Goal: Information Seeking & Learning: Check status

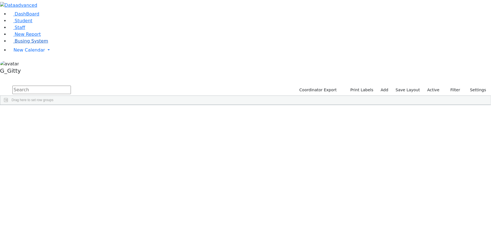
click at [38, 44] on span "Busing System" at bounding box center [31, 40] width 33 height 5
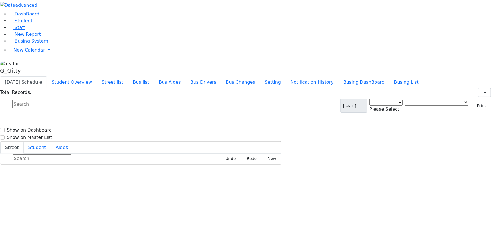
select select "3"
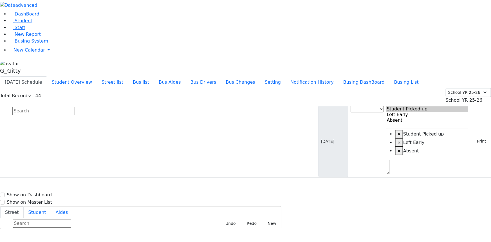
click at [75, 107] on input "text" at bounding box center [43, 111] width 62 height 8
type input "drum"
click at [45, 193] on h6 "3/8/2013 8457820193" at bounding box center [24, 195] width 41 height 5
select select
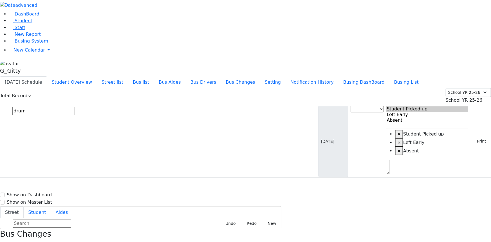
drag, startPoint x: 365, startPoint y: 99, endPoint x: 430, endPoint y: 157, distance: 87.3
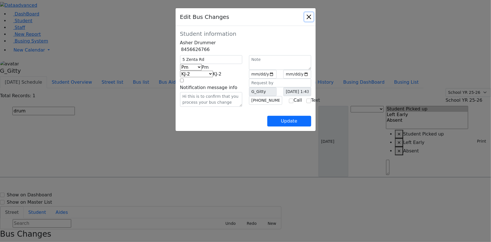
click at [314, 17] on button "Close" at bounding box center [309, 16] width 9 height 9
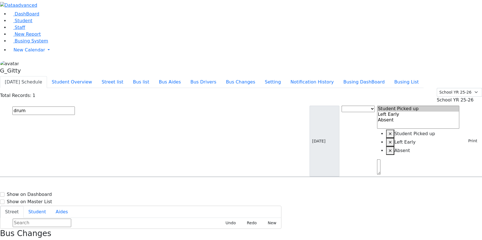
click at [75, 107] on input "drum" at bounding box center [43, 111] width 62 height 8
click at [75, 107] on input "text" at bounding box center [43, 111] width 62 height 8
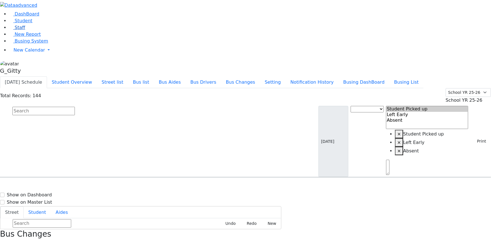
click at [19, 30] on span "Staff" at bounding box center [20, 27] width 10 height 5
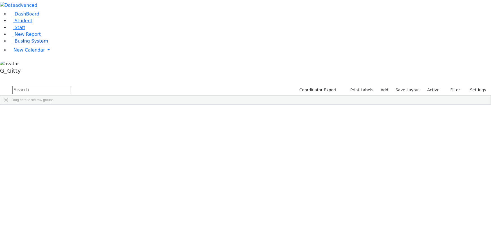
click at [26, 44] on span "Busing System" at bounding box center [31, 40] width 33 height 5
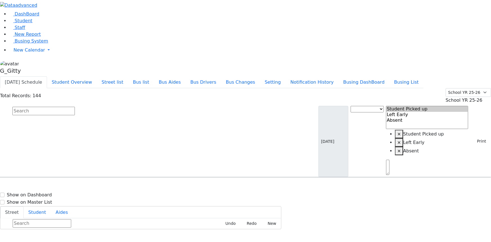
click at [75, 107] on input "text" at bounding box center [43, 111] width 62 height 8
click at [30, 44] on span "Busing System" at bounding box center [31, 40] width 33 height 5
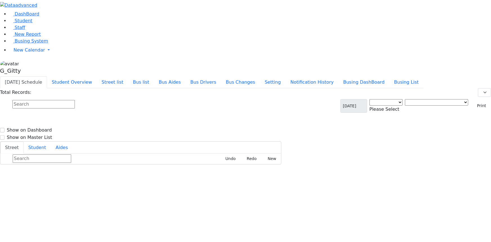
select select "3"
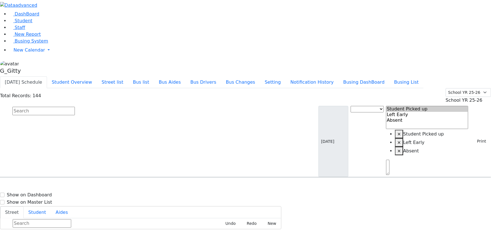
click at [75, 107] on input "text" at bounding box center [43, 111] width 62 height 8
type input "drummer"
click at [106, 186] on div "Drummer Asher 3/8/2013 8457820193 6 Leipnik Way #201 KJ-5 6 Leipnik Way #201 - …" at bounding box center [245, 193] width 491 height 14
click at [45, 193] on span "8457820193" at bounding box center [32, 195] width 26 height 5
select select
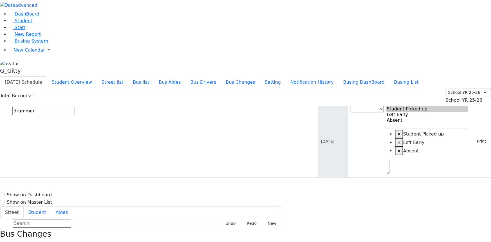
type input "(845) 782-0193"
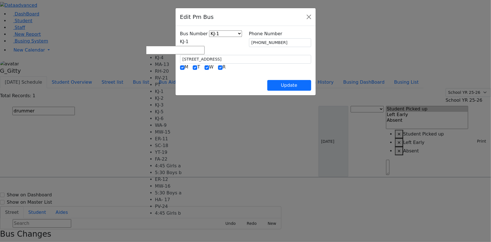
click at [189, 43] on span "KJ-1" at bounding box center [184, 41] width 9 height 5
select select "399"
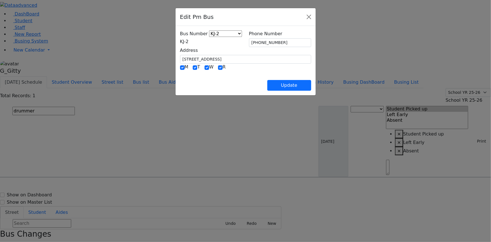
click at [194, 82] on div "Update" at bounding box center [245, 81] width 131 height 20
drag, startPoint x: 176, startPoint y: 57, endPoint x: 142, endPoint y: 61, distance: 34.4
click at [176, 61] on div "Bus Number KJ-4 MA-13 RH-20 RV-21 PT KJ-1 KJ-2 KJ-3 KJ-5 KJ-6 WA-9 MW-15 ER-11 …" at bounding box center [246, 60] width 140 height 69
type input "5 Zenta Rd"
click at [279, 41] on input "(845) 782-0193" at bounding box center [280, 42] width 62 height 9
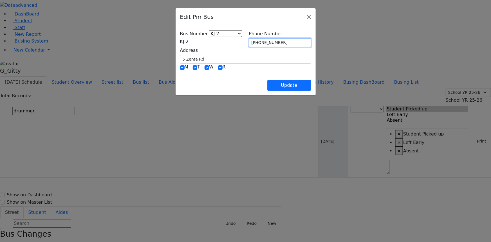
drag, startPoint x: 279, startPoint y: 41, endPoint x: 262, endPoint y: 44, distance: 17.1
click at [262, 44] on input "(845) 782-0193" at bounding box center [280, 42] width 62 height 9
type input "(845) 662-6766"
click at [257, 74] on div "Update" at bounding box center [245, 81] width 131 height 20
click at [311, 88] on button "Update" at bounding box center [289, 85] width 44 height 11
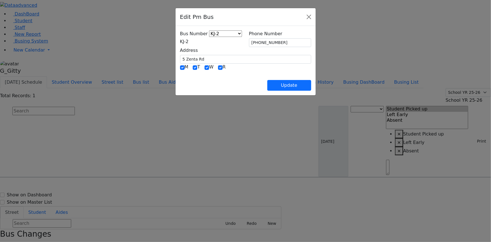
select select
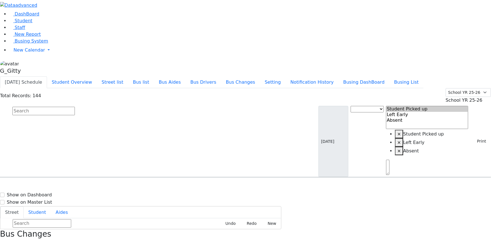
drag, startPoint x: 458, startPoint y: 207, endPoint x: 446, endPoint y: 204, distance: 11.9
click at [75, 107] on input "text" at bounding box center [43, 111] width 62 height 8
click at [154, 76] on button "Bus list" at bounding box center [141, 82] width 26 height 12
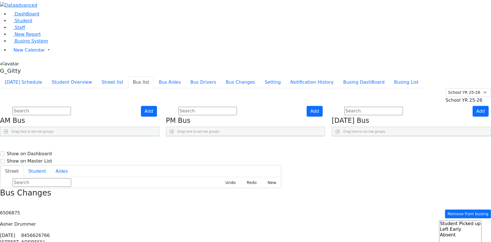
drag, startPoint x: 316, startPoint y: 101, endPoint x: 310, endPoint y: 98, distance: 6.8
click at [299, 174] on icon "Press SPACE to select this row." at bounding box center [297, 175] width 3 height 3
drag, startPoint x: 97, startPoint y: 39, endPoint x: 79, endPoint y: 61, distance: 28.4
click at [71, 107] on input "text" at bounding box center [41, 111] width 59 height 8
click at [21, 44] on span "Busing System" at bounding box center [31, 40] width 33 height 5
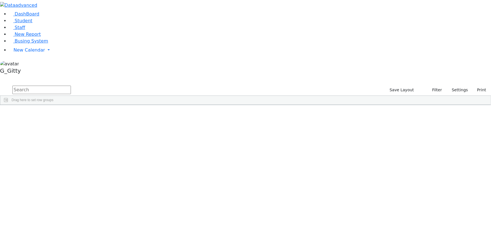
click at [71, 86] on input "text" at bounding box center [41, 90] width 59 height 8
type input "fe"
click at [71, 86] on input "fe" at bounding box center [41, 90] width 59 height 8
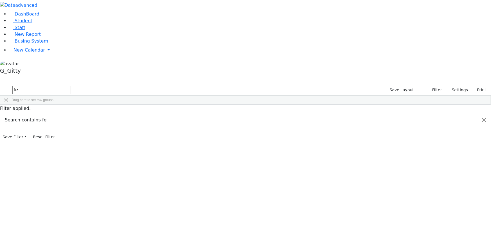
click at [71, 86] on input "fe" at bounding box center [41, 90] width 59 height 8
type input "\"
click at [71, 86] on input "text" at bounding box center [41, 90] width 59 height 8
drag, startPoint x: 273, startPoint y: 24, endPoint x: 127, endPoint y: 54, distance: 149.1
click at [71, 86] on input "text" at bounding box center [41, 90] width 59 height 8
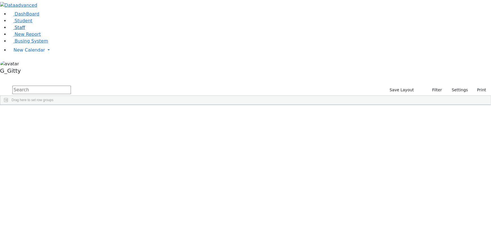
click at [17, 30] on span "Staff" at bounding box center [20, 27] width 10 height 5
click at [71, 86] on input "text" at bounding box center [41, 90] width 59 height 8
type input "f"
type input "[PERSON_NAME]"
click at [71, 86] on input "[PERSON_NAME]" at bounding box center [41, 90] width 59 height 8
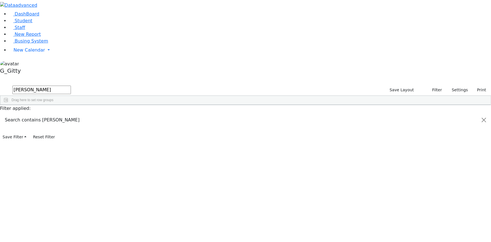
click at [71, 86] on input "[PERSON_NAME]" at bounding box center [41, 90] width 59 height 8
click at [71, 86] on input "text" at bounding box center [41, 90] width 59 height 8
type input "j"
click at [25, 30] on link "Staff" at bounding box center [17, 27] width 16 height 5
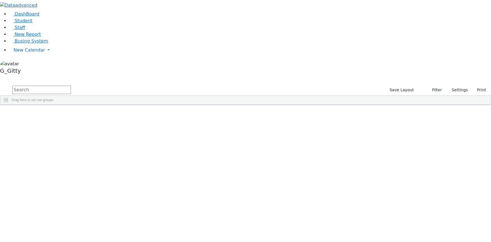
scroll to position [384, 0]
click at [71, 86] on input "text" at bounding box center [41, 90] width 59 height 8
click at [71, 86] on input "feurstein" at bounding box center [41, 90] width 59 height 8
type input "feurstein"
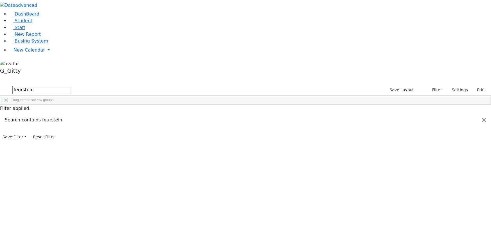
drag, startPoint x: 98, startPoint y: 20, endPoint x: 63, endPoint y: 18, distance: 35.2
click at [63, 18] on div "DashBoard Student Staff New Report Busing System" at bounding box center [245, 70] width 491 height 141
click at [483, 105] on div "Id Last Name First Name [GEOGRAPHIC_DATA]" at bounding box center [245, 105] width 491 height 0
click at [71, 86] on input "text" at bounding box center [41, 90] width 59 height 8
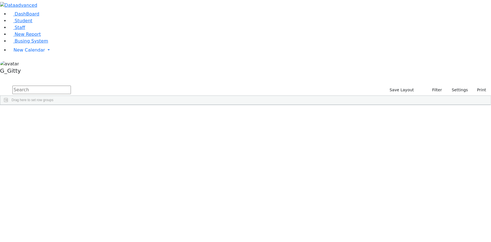
click at [71, 86] on input "text" at bounding box center [41, 90] width 59 height 8
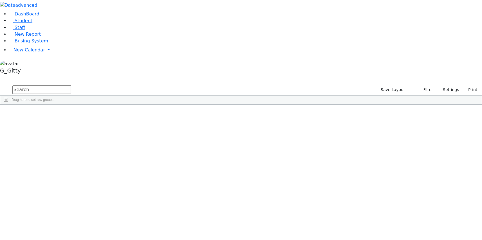
click at [71, 86] on input "text" at bounding box center [41, 90] width 59 height 8
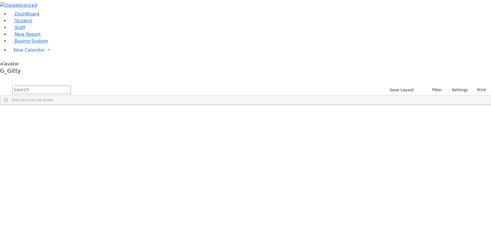
click at [71, 86] on input "text" at bounding box center [41, 90] width 59 height 8
click at [17, 23] on span "Student" at bounding box center [24, 20] width 18 height 5
click at [71, 86] on input "text" at bounding box center [41, 90] width 59 height 8
click at [71, 114] on div "[PERSON_NAME]" at bounding box center [53, 118] width 36 height 8
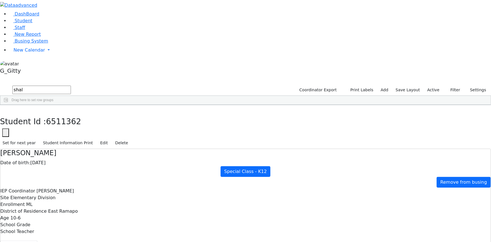
click at [35, 121] on div "6510986" at bounding box center [17, 125] width 35 height 8
click at [6, 109] on icon "button" at bounding box center [4, 110] width 3 height 3
click at [71, 86] on input "shal" at bounding box center [41, 90] width 59 height 8
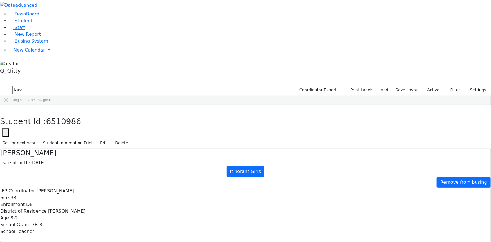
type input "faiv"
click at [71, 114] on div "Faivelson" at bounding box center [53, 118] width 36 height 8
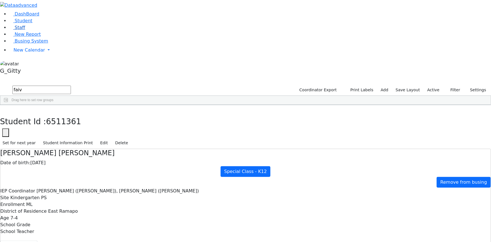
click at [25, 30] on link "Staff" at bounding box center [17, 27] width 16 height 5
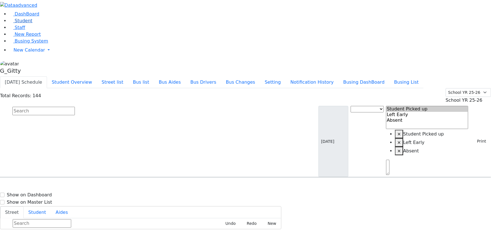
drag, startPoint x: 27, startPoint y: 37, endPoint x: 30, endPoint y: 38, distance: 3.5
click at [27, 23] on link "Student" at bounding box center [20, 20] width 23 height 5
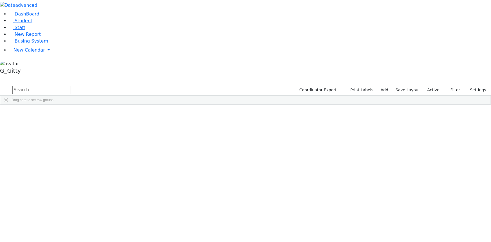
click at [71, 86] on input "text" at bounding box center [41, 90] width 59 height 8
click at [23, 53] on span "New Calendar" at bounding box center [30, 49] width 32 height 5
click at [30, 64] on span "Calendar" at bounding box center [22, 61] width 20 height 5
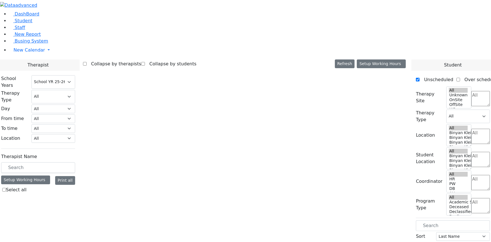
select select "212"
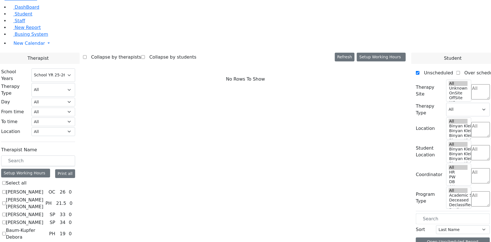
scroll to position [655, 0]
checkbox input "true"
select select "3"
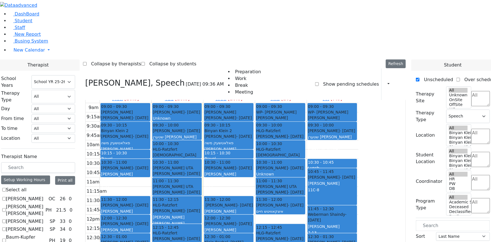
scroll to position [0, 0]
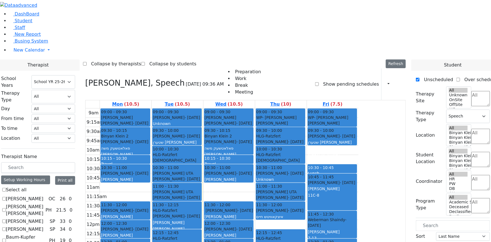
click at [359, 217] on div "9am 9:15am 9:30am 9:45am 10am 10:15am 10:30am 10:45am 11am 11:15am 11:30am 11:4…" at bounding box center [222, 219] width 273 height 223
click at [289, 59] on div "Collapse by therapists Collapse by students Refresh Setup Working Hours Print S…" at bounding box center [245, 63] width 325 height 9
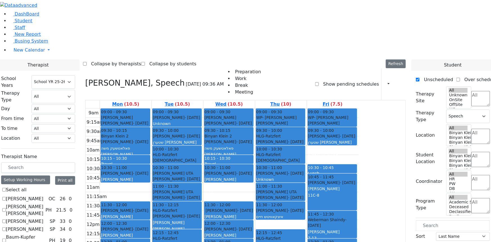
click at [305, 59] on div "Collapse by therapists Collapse by students Refresh Setup Working Hours Print S…" at bounding box center [245, 63] width 325 height 9
click at [27, 23] on link "Student" at bounding box center [20, 20] width 23 height 5
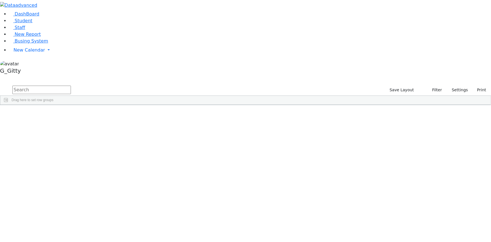
click at [71, 86] on input "text" at bounding box center [41, 90] width 59 height 8
type input "mehl"
click at [32, 23] on link "Student" at bounding box center [20, 20] width 23 height 5
drag, startPoint x: 0, startPoint y: 0, endPoint x: 92, endPoint y: 25, distance: 95.7
click at [71, 86] on input "text" at bounding box center [41, 90] width 59 height 8
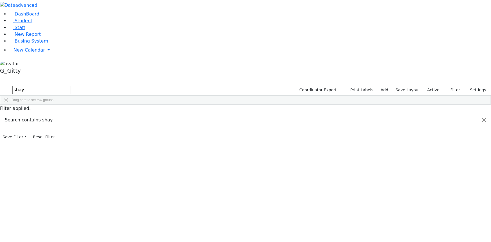
type input "shay"
click at [71, 137] on div "[PERSON_NAME]" at bounding box center [53, 141] width 36 height 8
click at [71, 137] on div "Ferencz" at bounding box center [53, 141] width 36 height 8
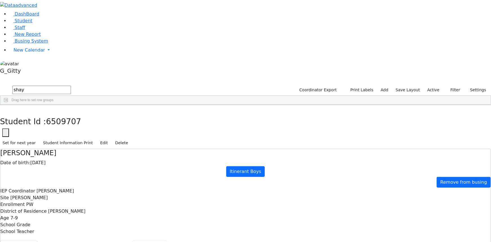
click at [133, 240] on button "Scheduling" at bounding box center [150, 246] width 34 height 12
drag, startPoint x: 194, startPoint y: 112, endPoint x: 202, endPoint y: 113, distance: 7.6
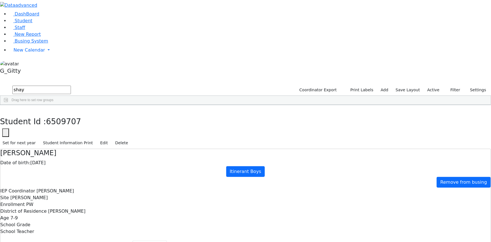
click at [6, 109] on icon "button" at bounding box center [4, 110] width 3 height 3
click at [17, 23] on span "Student" at bounding box center [24, 20] width 18 height 5
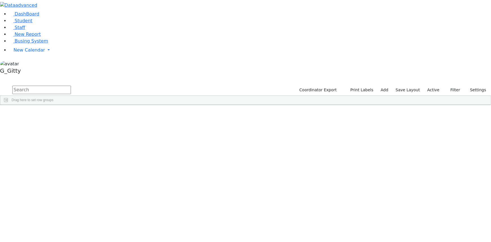
click at [71, 86] on input "text" at bounding box center [41, 90] width 59 height 8
type input "berl"
click at [71, 114] on div "[PERSON_NAME]" at bounding box center [53, 118] width 36 height 8
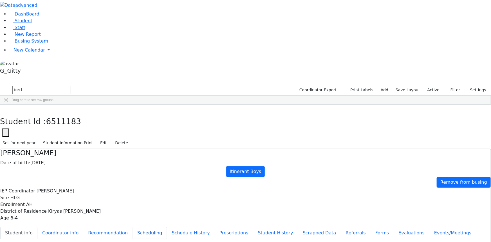
click at [138, 227] on button "Scheduling" at bounding box center [150, 233] width 34 height 12
click at [8, 105] on button "button" at bounding box center [4, 111] width 8 height 12
click at [71, 86] on input "berl" at bounding box center [41, 90] width 59 height 8
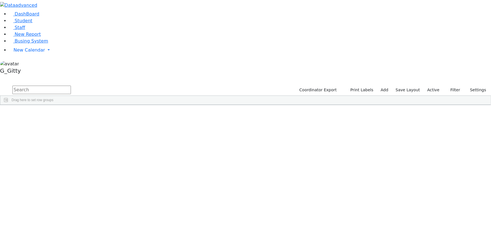
click at [71, 86] on input "text" at bounding box center [41, 90] width 59 height 8
click at [71, 114] on div "Ekstein" at bounding box center [53, 118] width 36 height 8
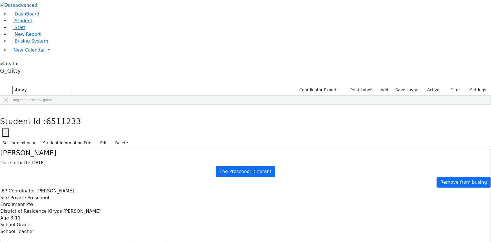
click at [133, 240] on button "Scheduling" at bounding box center [150, 246] width 34 height 12
click at [8, 105] on button "button" at bounding box center [4, 111] width 8 height 12
click at [71, 86] on input "shevy" at bounding box center [41, 90] width 59 height 8
click at [65, 129] on div "Orgel" at bounding box center [49, 133] width 32 height 8
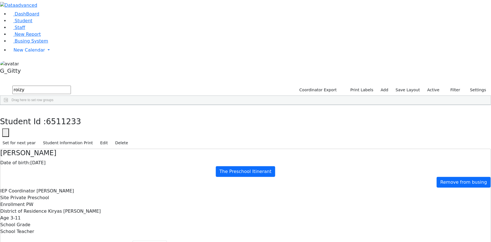
click at [65, 129] on div "Orgel" at bounding box center [49, 133] width 32 height 8
click at [8, 105] on button "button" at bounding box center [4, 111] width 8 height 12
click at [71, 86] on input "roizy" at bounding box center [41, 90] width 59 height 8
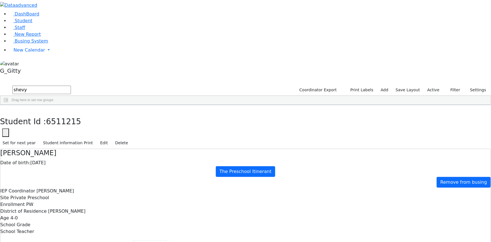
type input "shevy"
click at [65, 114] on div "Ekstein" at bounding box center [49, 118] width 32 height 8
click at [23, 44] on link "Busing System" at bounding box center [28, 40] width 39 height 5
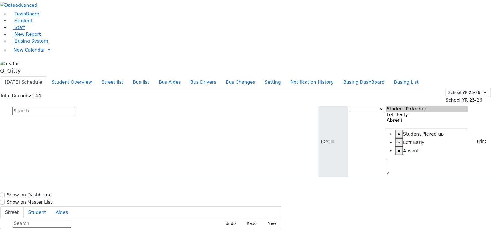
click at [75, 107] on input "text" at bounding box center [43, 111] width 62 height 8
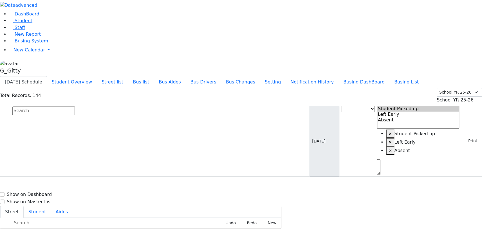
drag, startPoint x: 94, startPoint y: 31, endPoint x: 100, endPoint y: 32, distance: 5.7
click at [75, 107] on input "text" at bounding box center [43, 111] width 62 height 8
click at [458, 76] on div "Today's Schedule Student Overview Street list Bus list Bus Aides Bus Drivers Bu…" at bounding box center [241, 82] width 482 height 12
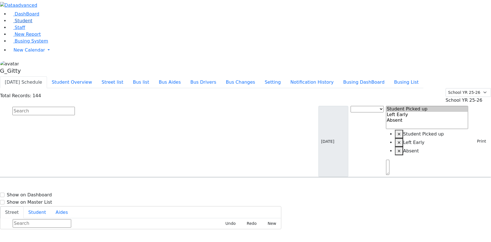
click at [22, 23] on span "Student" at bounding box center [24, 20] width 18 height 5
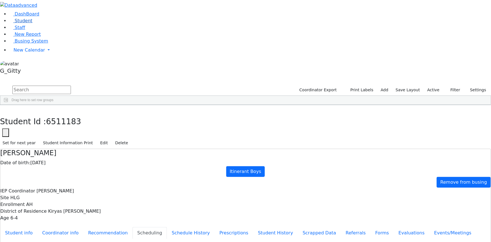
click at [32, 23] on link "Student" at bounding box center [20, 20] width 23 height 5
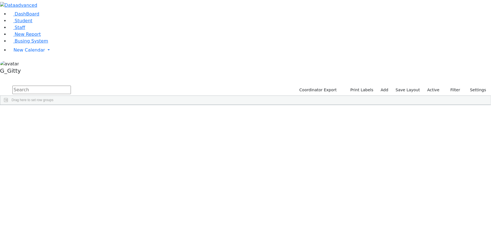
click at [71, 86] on input "text" at bounding box center [41, 90] width 59 height 8
type input "[PERSON_NAME]"
click at [71, 86] on input "text" at bounding box center [41, 90] width 59 height 8
type input "stern"
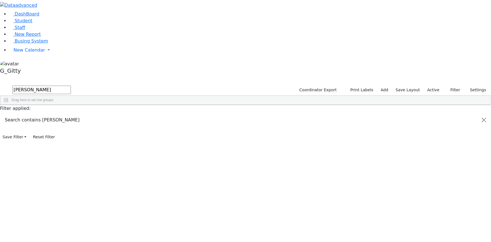
click at [71, 159] on div "Stern" at bounding box center [53, 163] width 36 height 8
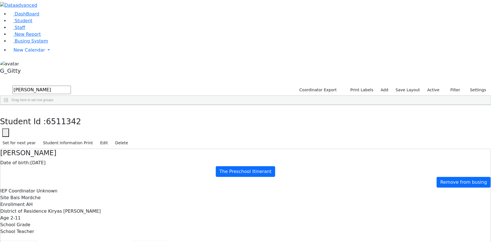
click at [133, 240] on button "Scheduling" at bounding box center [150, 246] width 34 height 12
drag, startPoint x: 177, startPoint y: 84, endPoint x: 175, endPoint y: 78, distance: 7.0
click at [8, 105] on button "button" at bounding box center [4, 111] width 8 height 12
click at [65, 144] on div "Stern" at bounding box center [49, 148] width 32 height 8
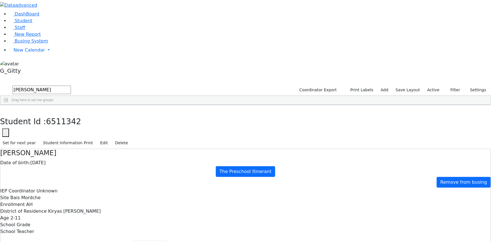
click at [65, 144] on div "Stern" at bounding box center [49, 148] width 32 height 8
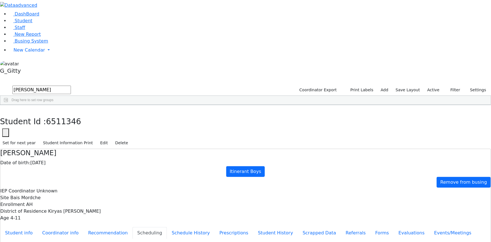
drag, startPoint x: 172, startPoint y: 80, endPoint x: 140, endPoint y: 58, distance: 38.5
click at [6, 109] on icon "button" at bounding box center [4, 110] width 3 height 3
click at [71, 86] on input "stern" at bounding box center [41, 90] width 59 height 8
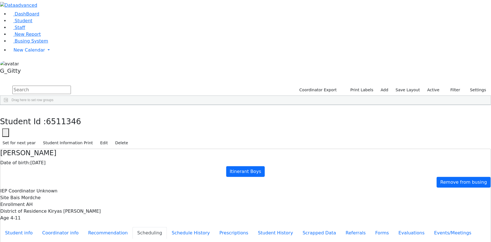
click at [71, 86] on input "text" at bounding box center [41, 90] width 59 height 8
click at [160, 213] on div "[PERSON_NAME]" at bounding box center [144, 217] width 32 height 8
click at [71, 86] on input "text" at bounding box center [41, 90] width 59 height 8
click at [28, 23] on link "Student" at bounding box center [20, 20] width 23 height 5
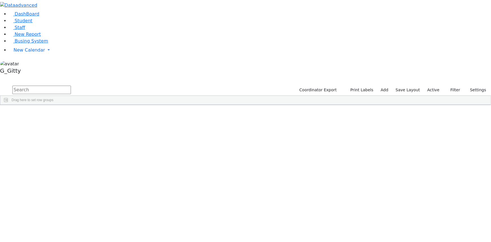
click at [71, 86] on input "text" at bounding box center [41, 90] width 59 height 8
